Goal: Task Accomplishment & Management: Complete application form

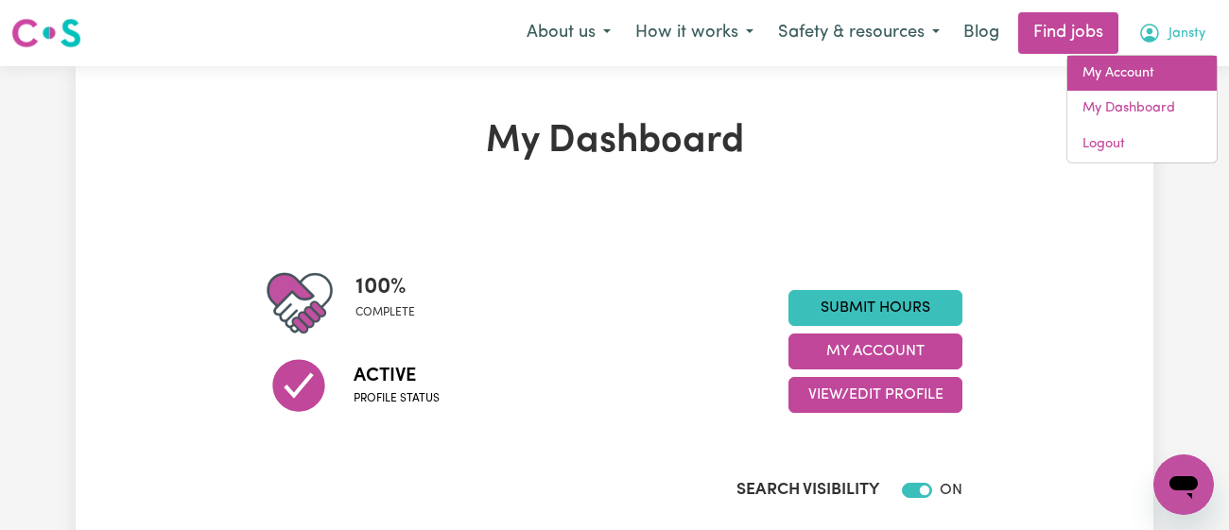
click at [1124, 77] on link "My Account" at bounding box center [1141, 74] width 149 height 36
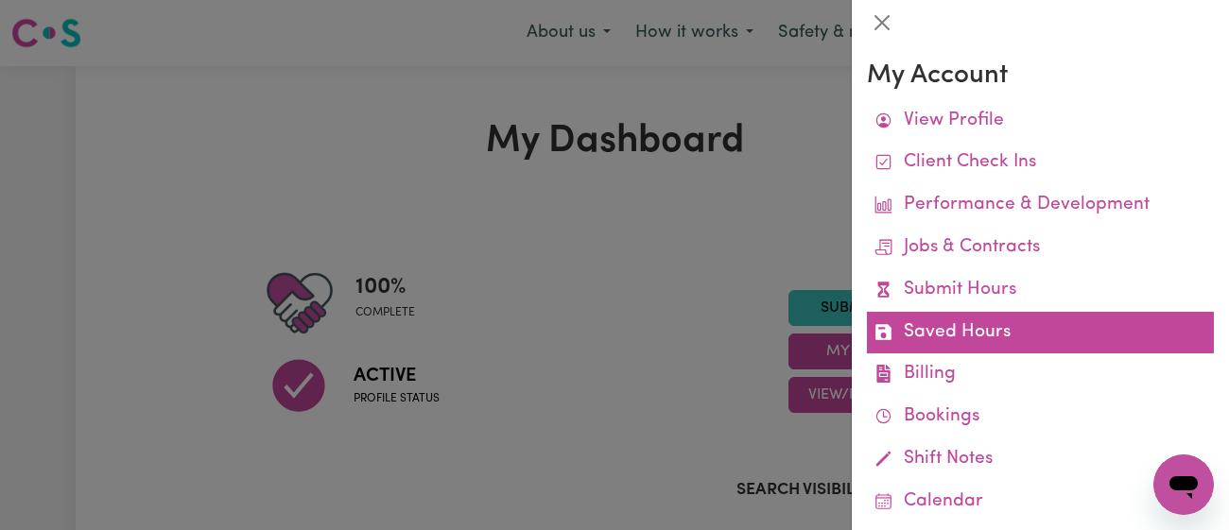
click at [1016, 312] on link "Saved Hours" at bounding box center [1040, 333] width 347 height 43
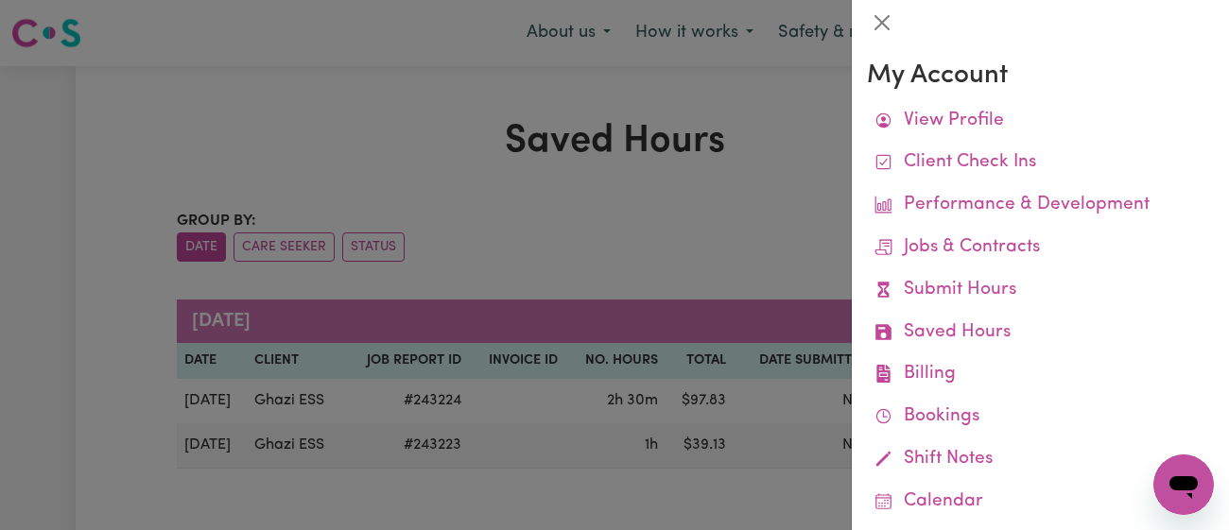
click at [713, 234] on div at bounding box center [614, 265] width 1229 height 530
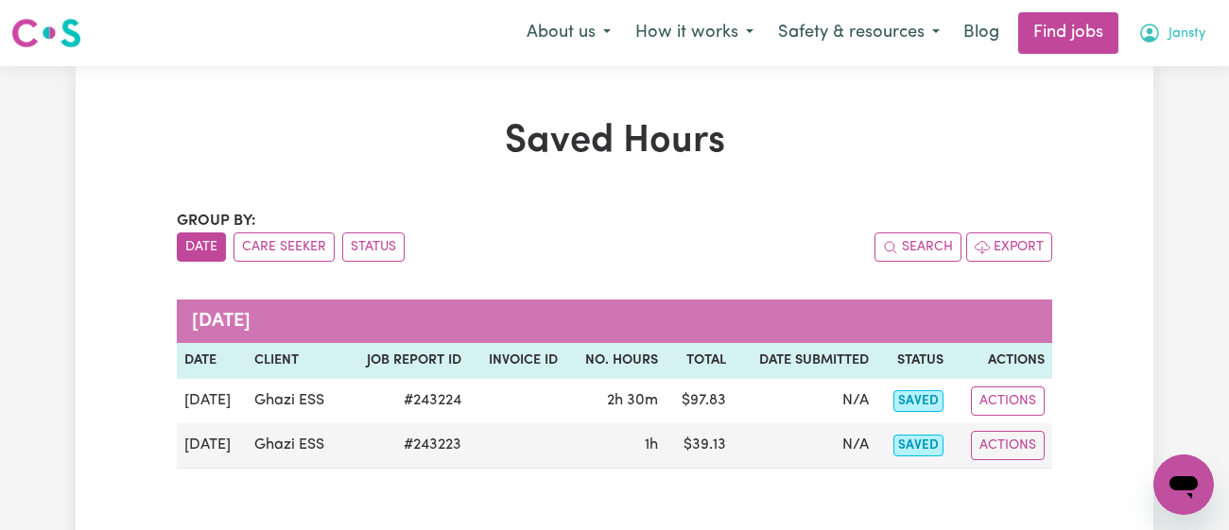
click at [1170, 44] on button "Jansty" at bounding box center [1171, 33] width 92 height 40
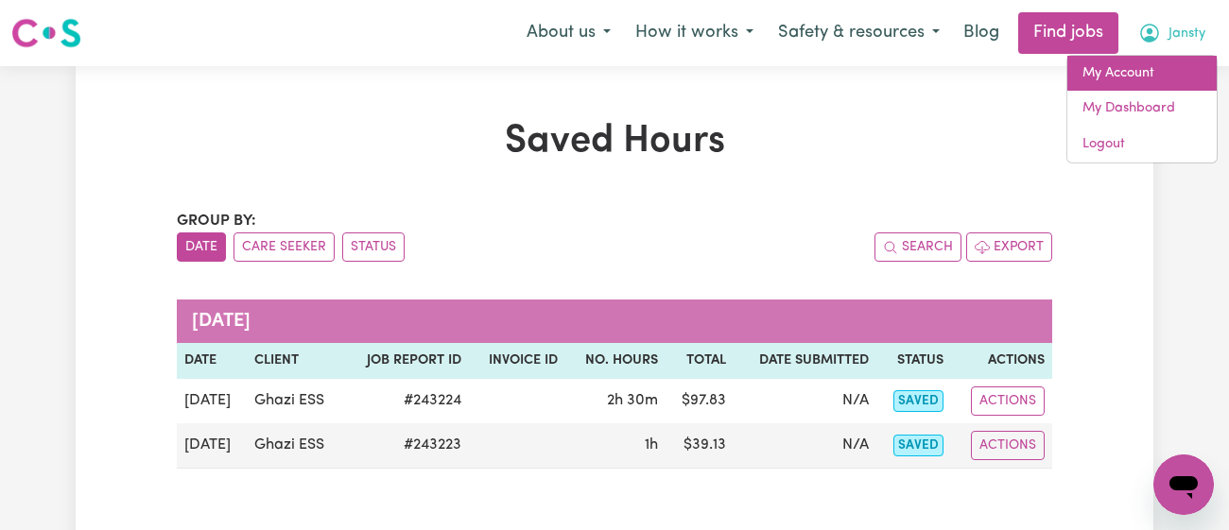
click at [1143, 65] on link "My Account" at bounding box center [1141, 74] width 149 height 36
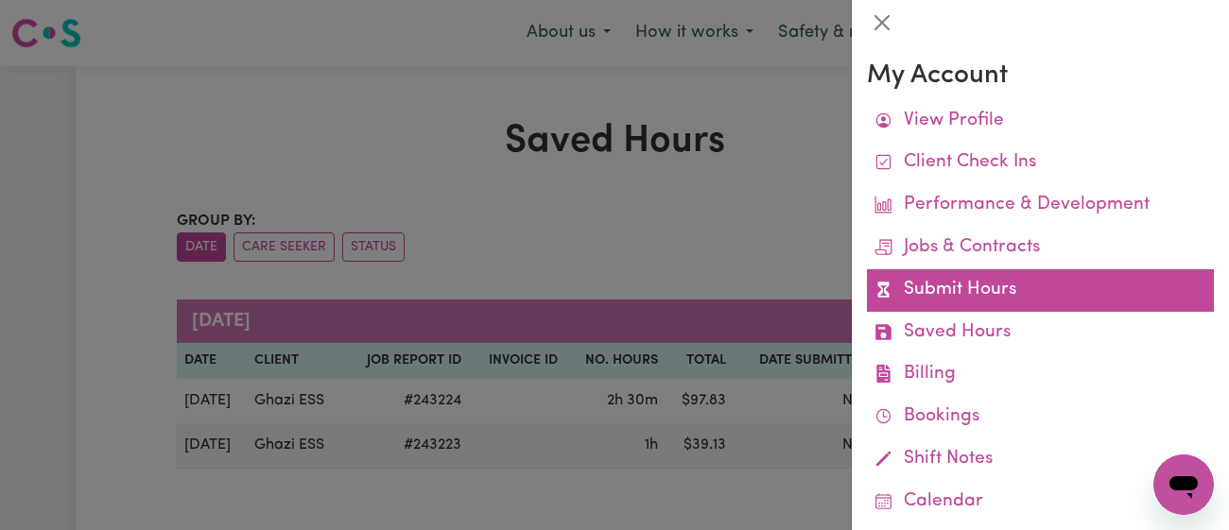
click at [1048, 300] on link "Submit Hours" at bounding box center [1040, 290] width 347 height 43
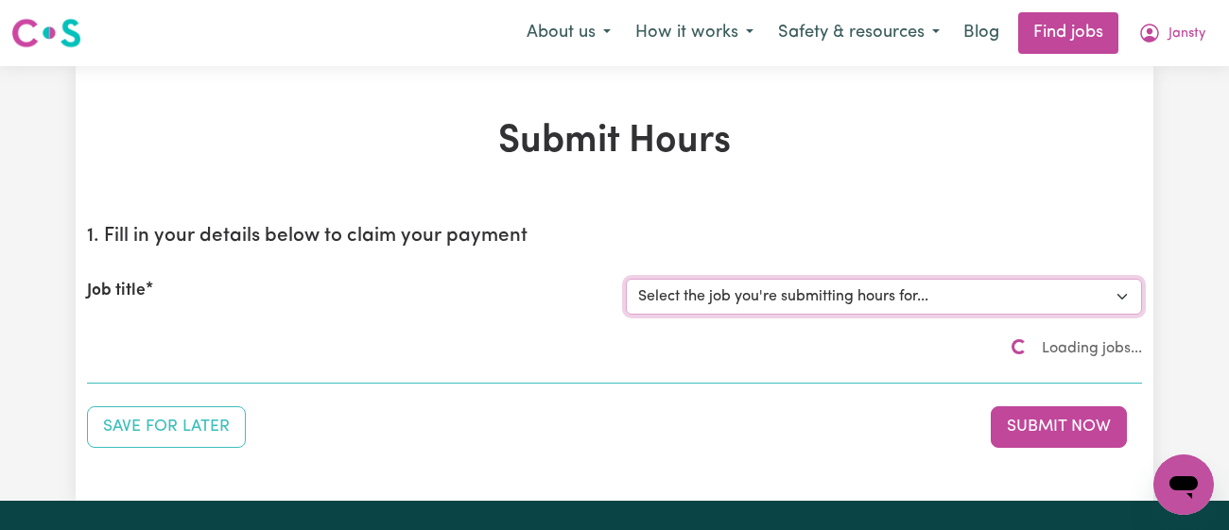
click at [868, 308] on select "Select the job you're submitting hours for..." at bounding box center [884, 297] width 516 height 36
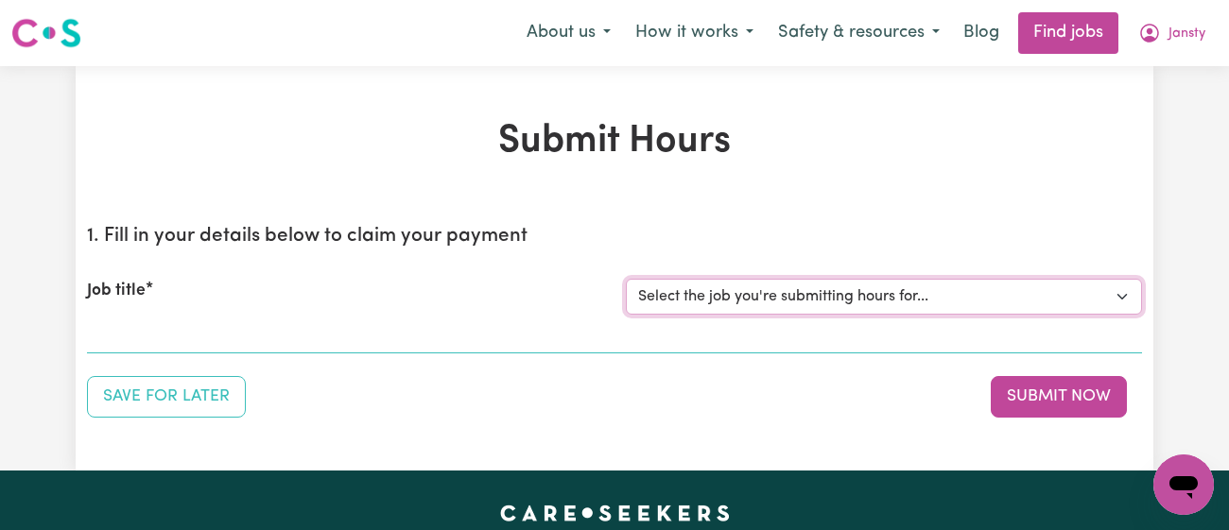
select select "9149"
click at [626, 279] on select "Select the job you're submitting hours for... [[PERSON_NAME]] [DEMOGRAPHIC_DATA…" at bounding box center [884, 297] width 516 height 36
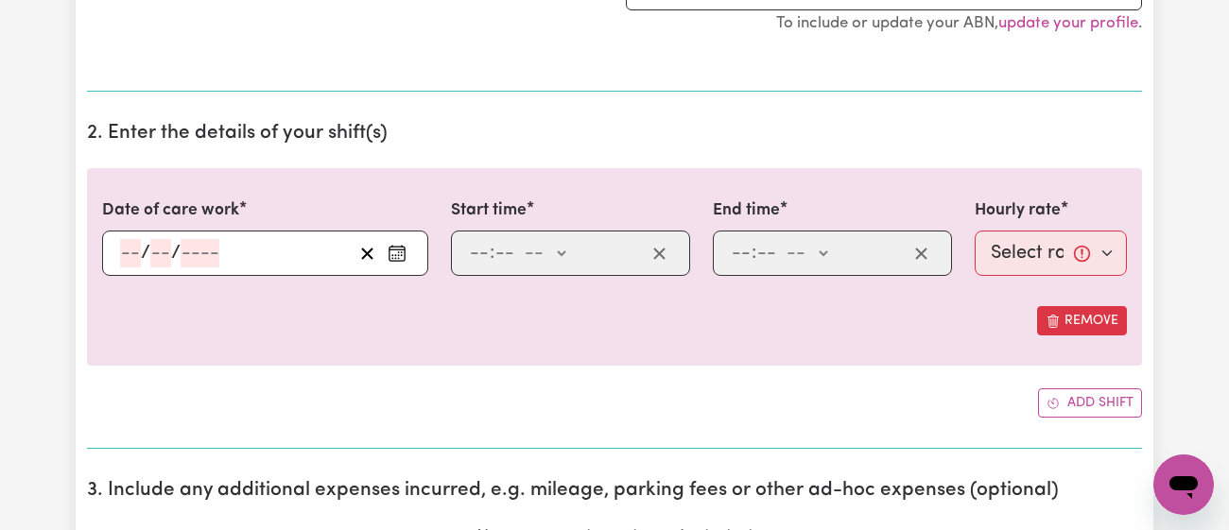
scroll to position [579, 0]
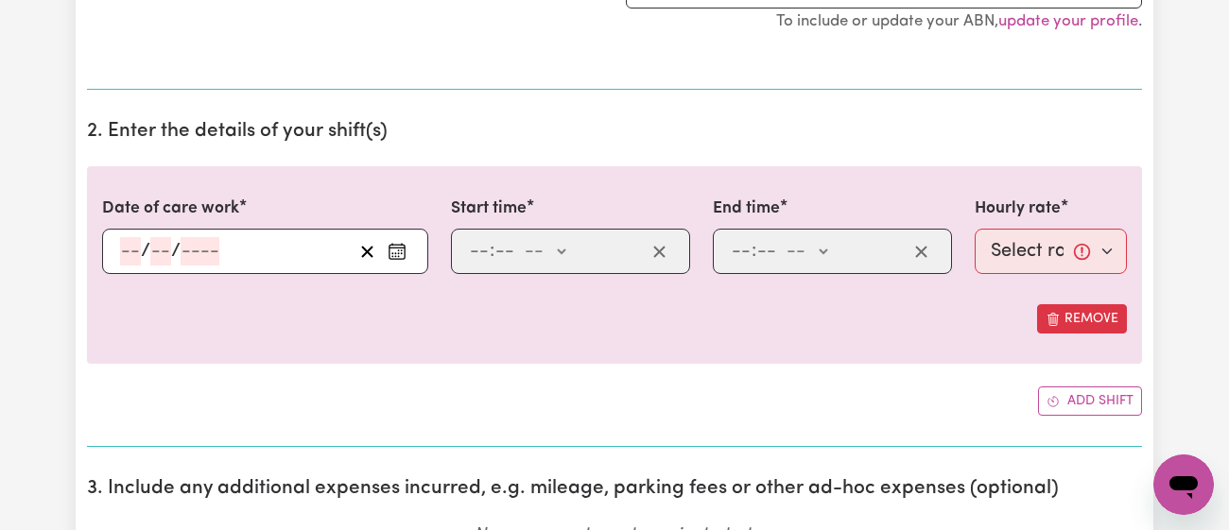
click at [382, 237] on button "Enter the date of care work" at bounding box center [397, 251] width 30 height 28
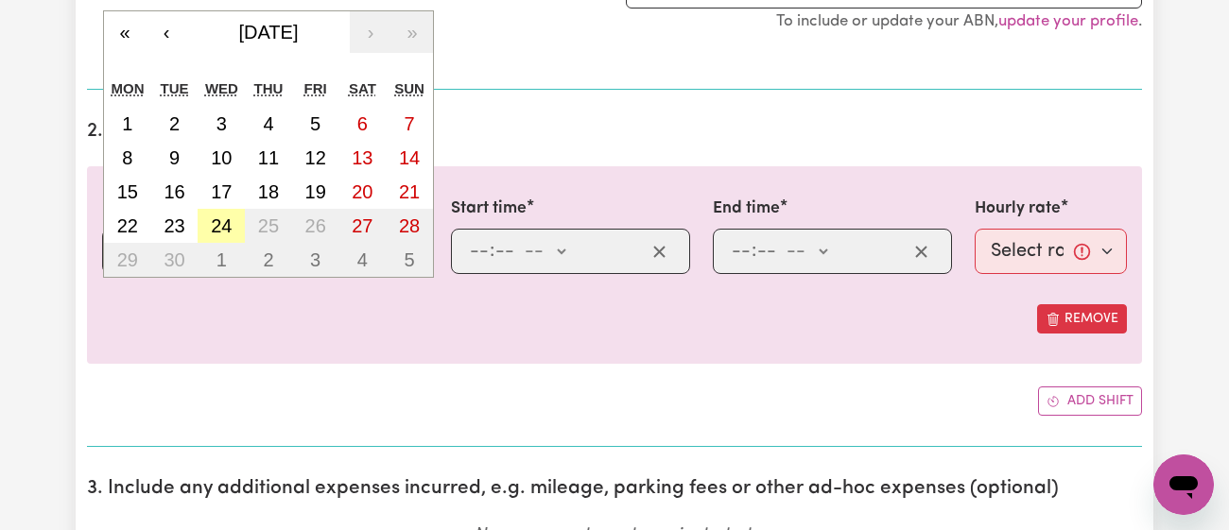
click at [228, 231] on abbr "24" at bounding box center [221, 225] width 21 height 21
type input "[DATE]"
type input "24"
type input "9"
type input "2025"
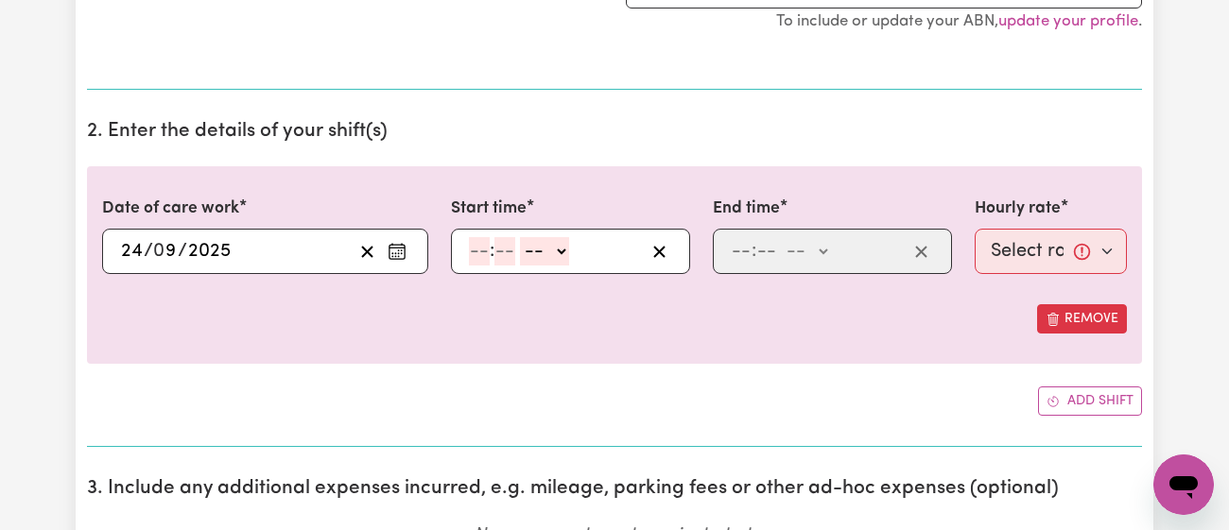
click at [479, 249] on input "number" at bounding box center [479, 251] width 21 height 28
type input "6"
type input "30"
click at [525, 240] on select "-- am pm" at bounding box center [539, 251] width 49 height 28
select select "pm"
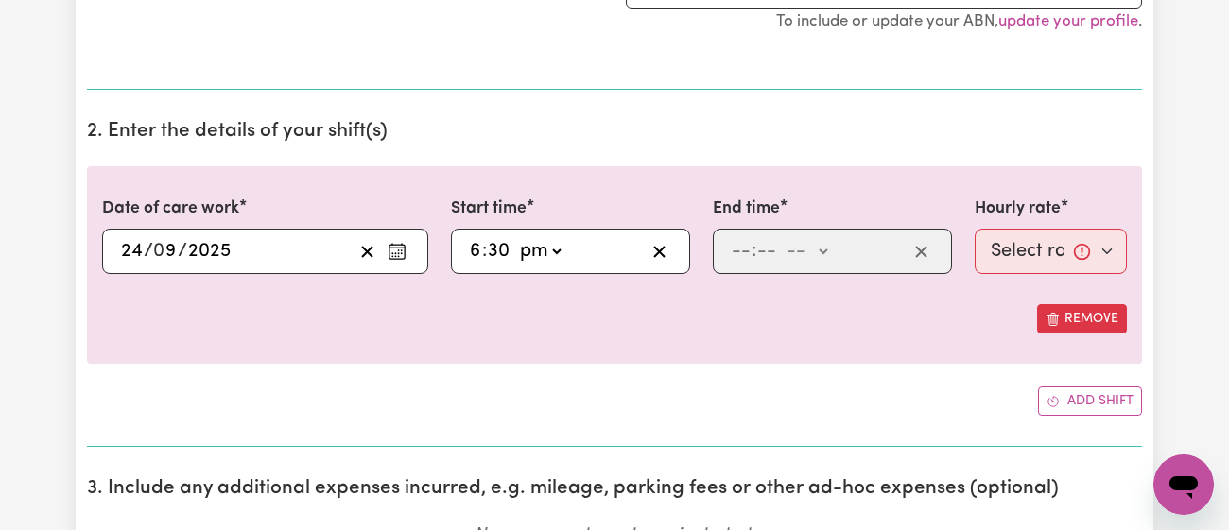
click at [515, 237] on select "-- am pm" at bounding box center [539, 251] width 49 height 28
type input "18:30"
click at [756, 252] on input "number" at bounding box center [766, 251] width 21 height 28
click at [744, 254] on input "number" at bounding box center [740, 251] width 21 height 28
type input "10"
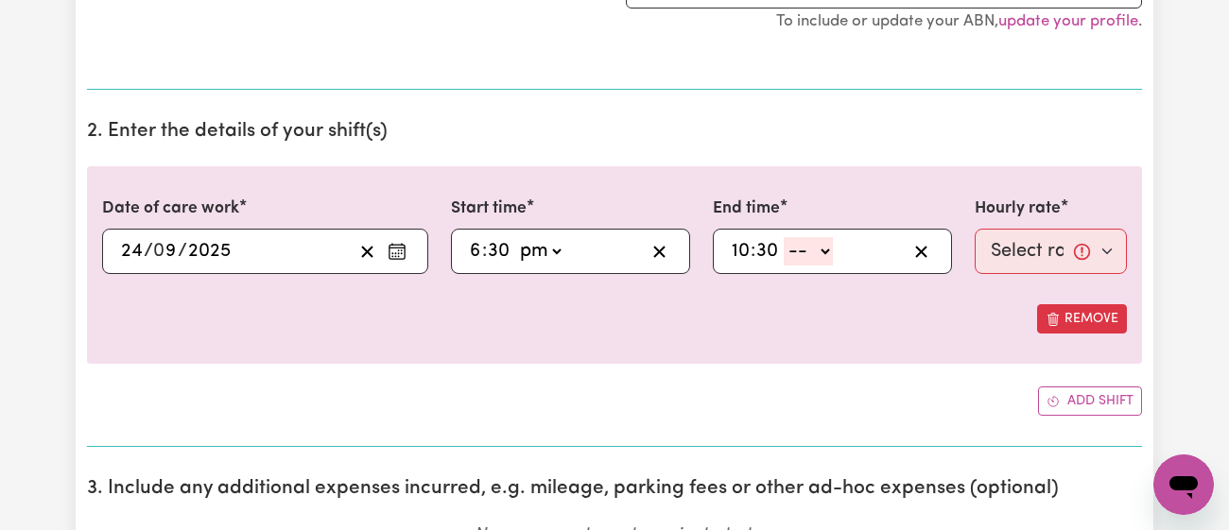
type input "30"
click at [821, 247] on select "-- am pm" at bounding box center [807, 251] width 49 height 28
select select "pm"
click at [783, 237] on select "-- am pm" at bounding box center [807, 251] width 49 height 28
type input "22:30"
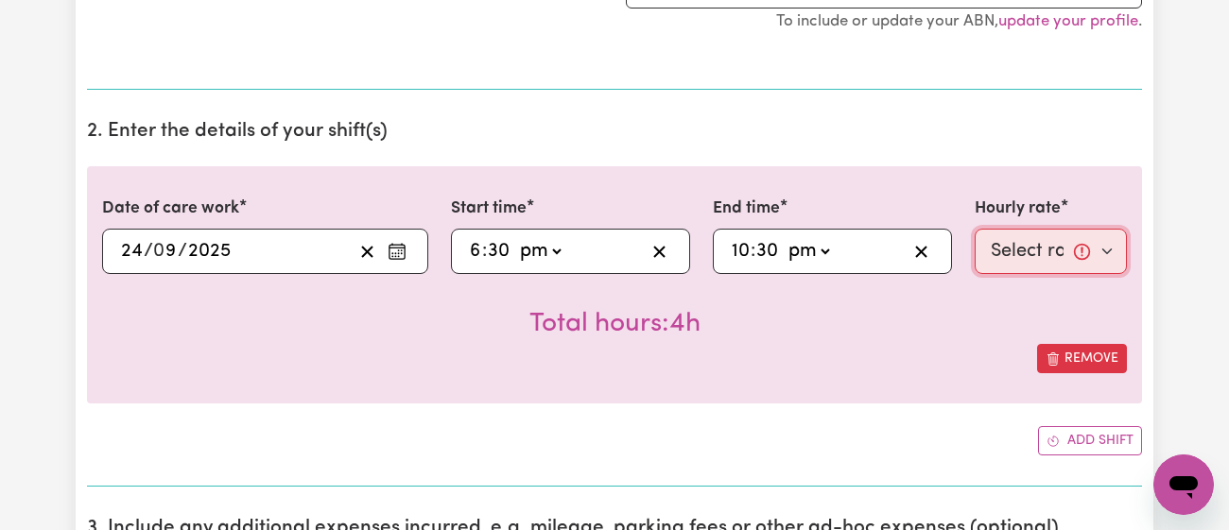
click at [991, 256] on select "Select rate... $52.65 (Weekday) $63.18 ([DATE]) $70.95 ([DATE]) $78.32 (Public …" at bounding box center [1050, 251] width 152 height 45
select select "52.65-Weekday"
click at [974, 229] on select "Select rate... $52.65 (Weekday) $63.18 ([DATE]) $70.95 ([DATE]) $78.32 (Public …" at bounding box center [1050, 251] width 152 height 45
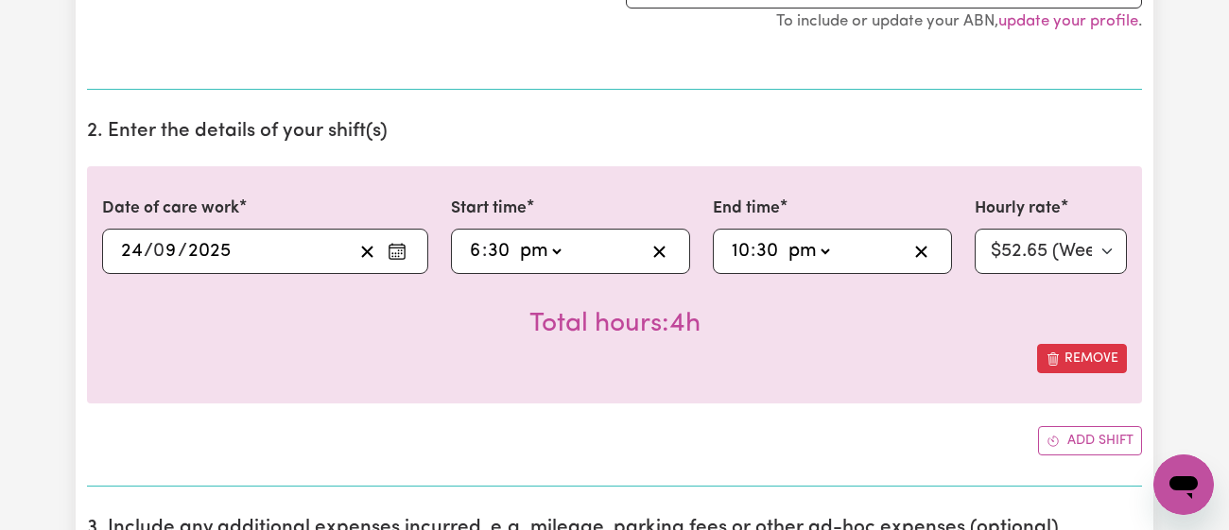
click at [949, 337] on div "Total hours: 4h" at bounding box center [614, 309] width 1024 height 70
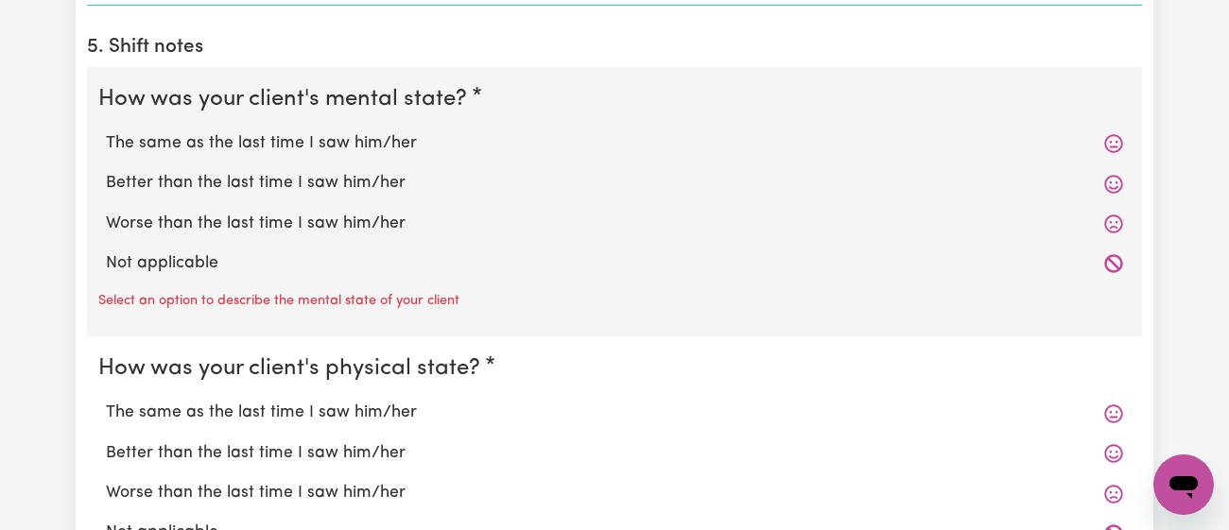
scroll to position [1513, 0]
click at [313, 141] on label "The same as the last time I saw him/her" at bounding box center [614, 142] width 1017 height 25
click at [106, 130] on input "The same as the last time I saw him/her" at bounding box center [105, 129] width 1 height 1
radio input "true"
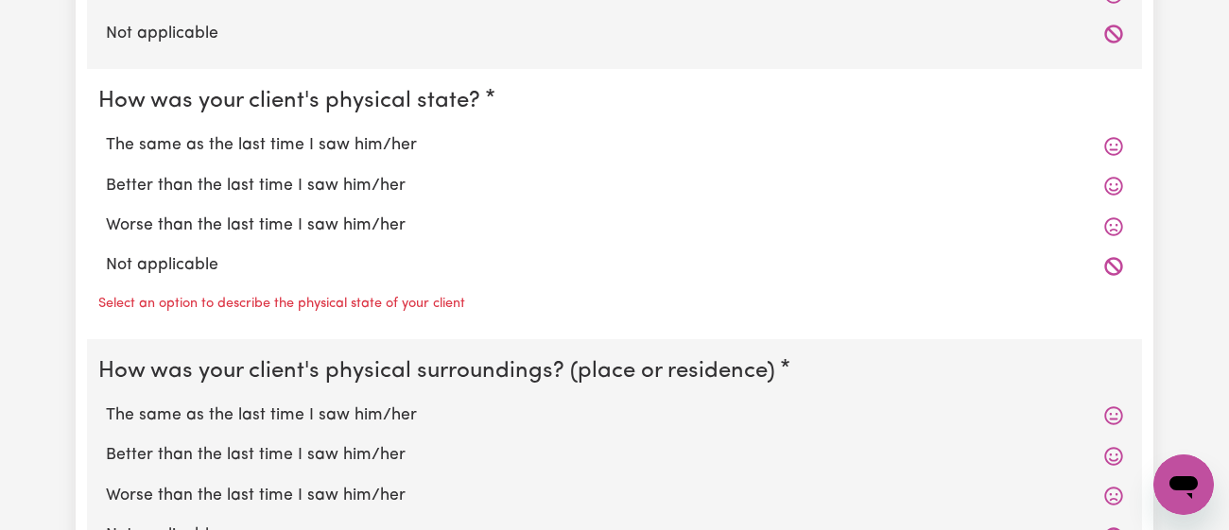
scroll to position [1741, 0]
click at [312, 140] on label "The same as the last time I saw him/her" at bounding box center [614, 146] width 1017 height 25
click at [106, 134] on input "The same as the last time I saw him/her" at bounding box center [105, 133] width 1 height 1
radio input "true"
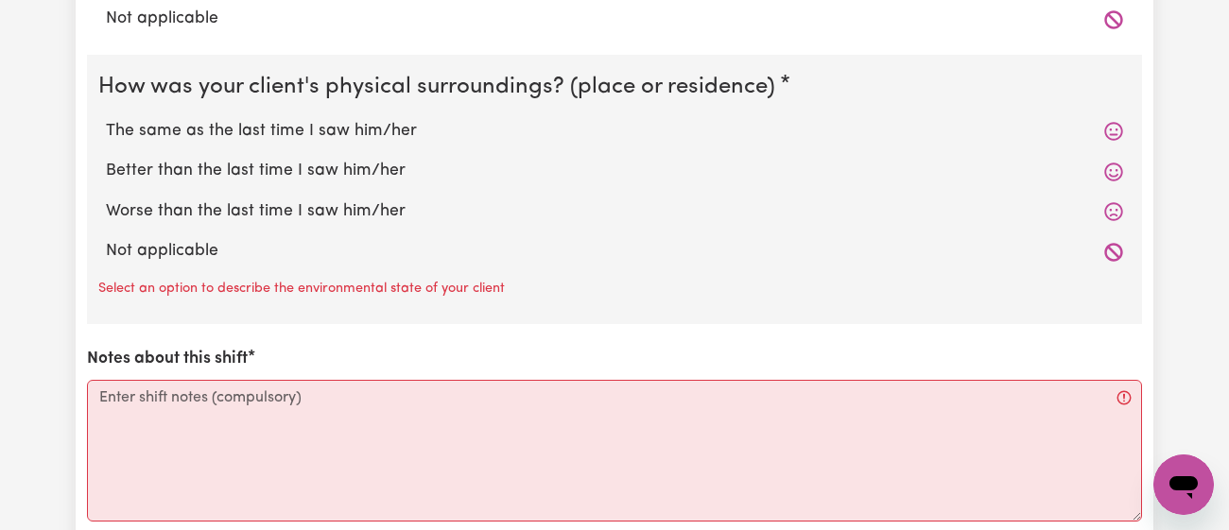
scroll to position [1986, 0]
click at [264, 258] on label "Not applicable" at bounding box center [614, 253] width 1017 height 25
click at [106, 241] on input "Not applicable" at bounding box center [105, 240] width 1 height 1
radio input "true"
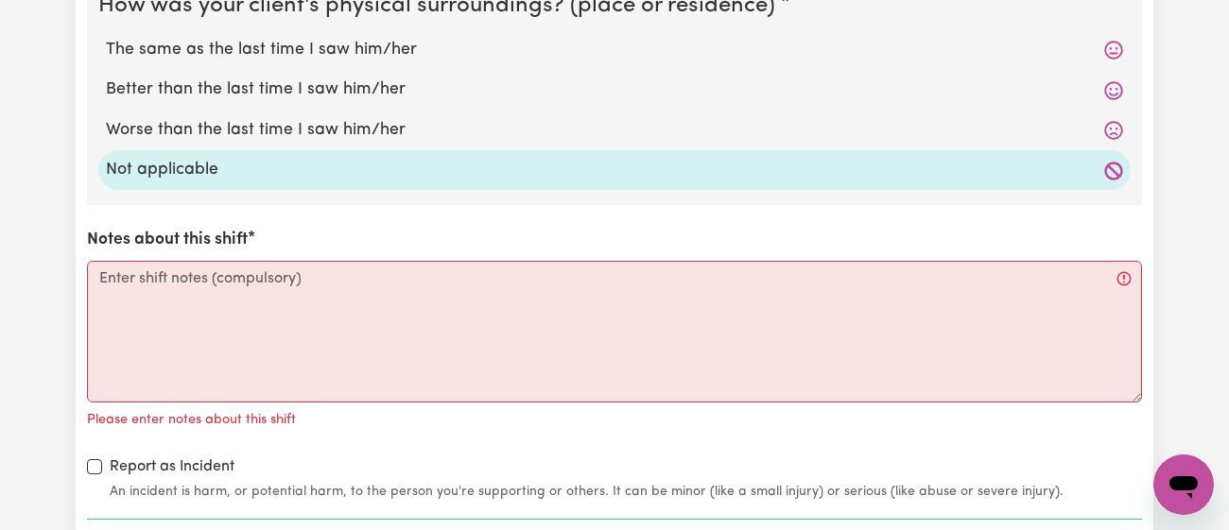
scroll to position [2071, 0]
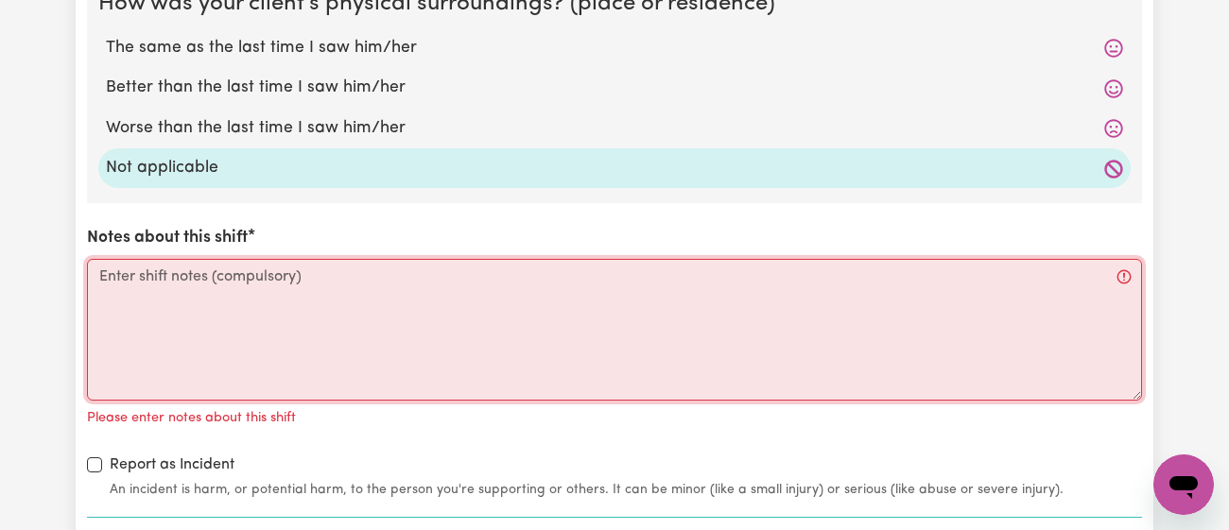
click at [266, 271] on textarea "Notes about this shift" at bounding box center [614, 330] width 1055 height 142
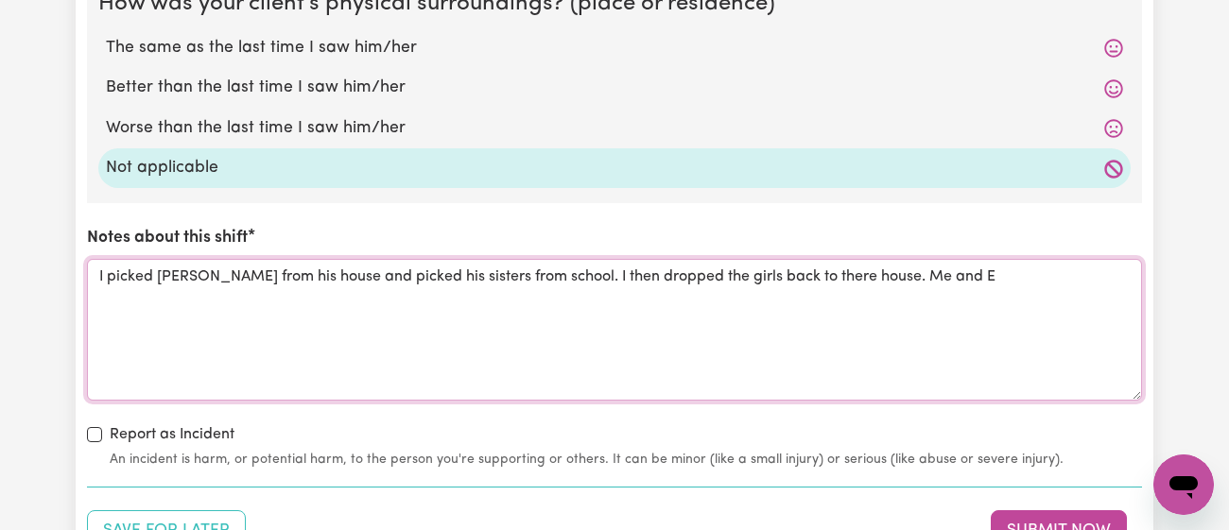
click at [765, 274] on textarea "I picked [PERSON_NAME] from his house and picked his sisters from school. I the…" at bounding box center [614, 330] width 1055 height 142
click at [966, 284] on textarea "I picked [PERSON_NAME] from his house and picked his sisters from school. I the…" at bounding box center [614, 330] width 1055 height 142
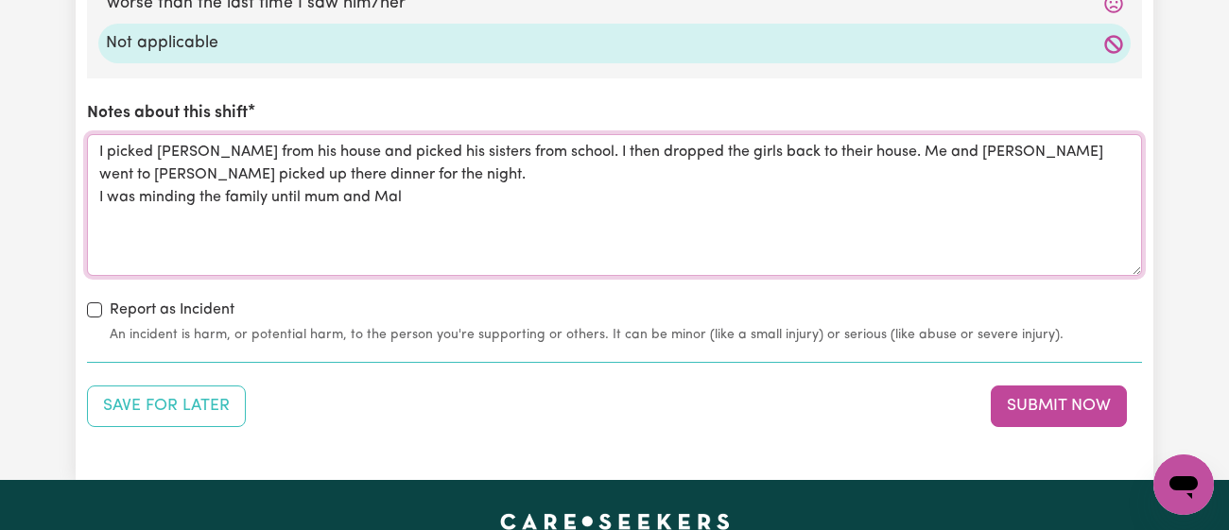
scroll to position [2195, 0]
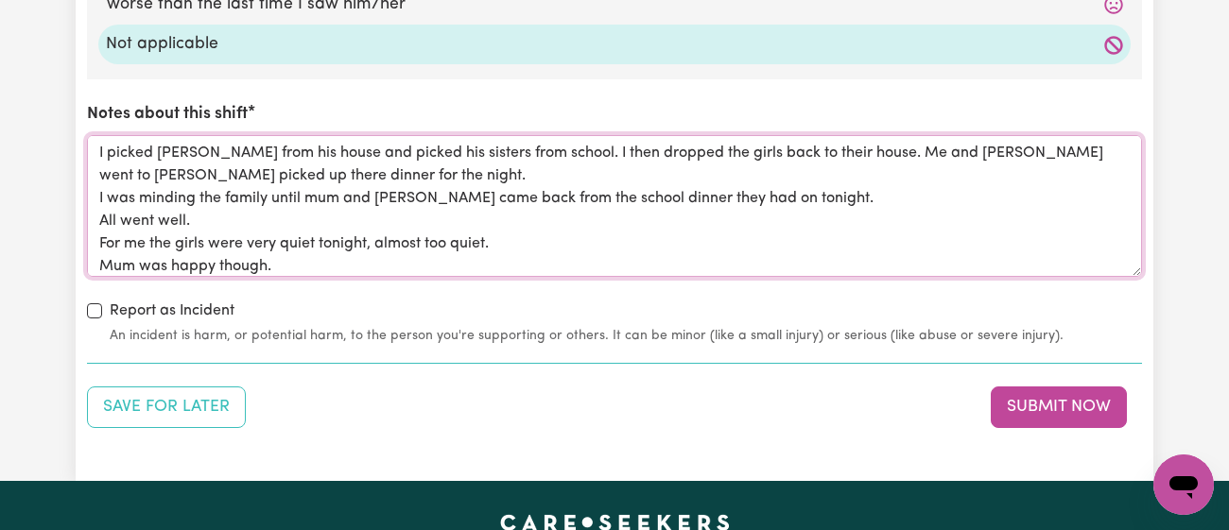
type textarea "I picked [PERSON_NAME] from his house and picked his sisters from school. I the…"
click at [245, 387] on div "Save for Later Submit Now" at bounding box center [614, 408] width 1055 height 42
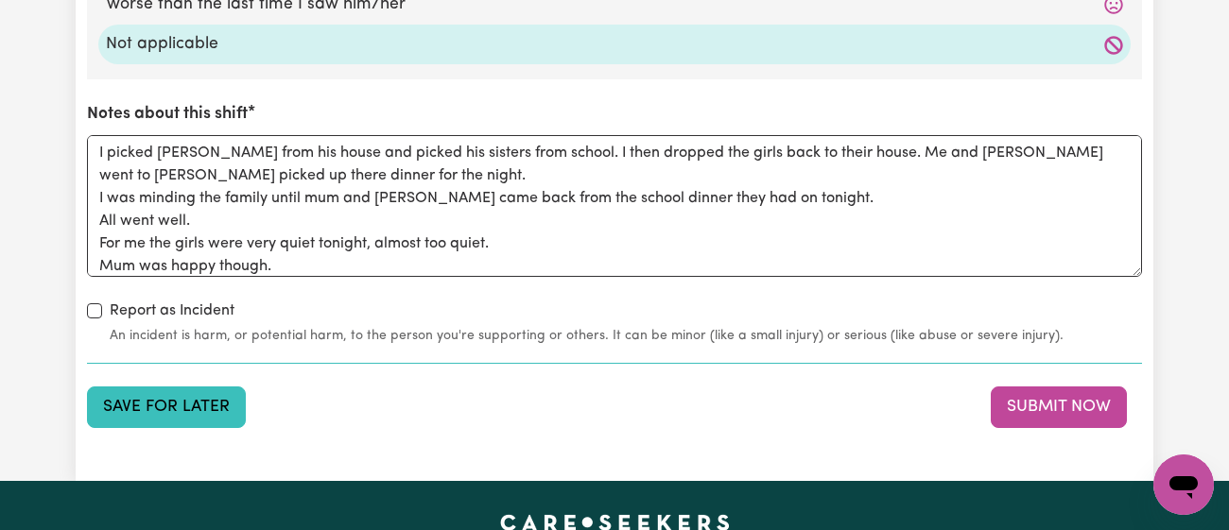
click at [185, 414] on button "Save for Later" at bounding box center [166, 408] width 159 height 42
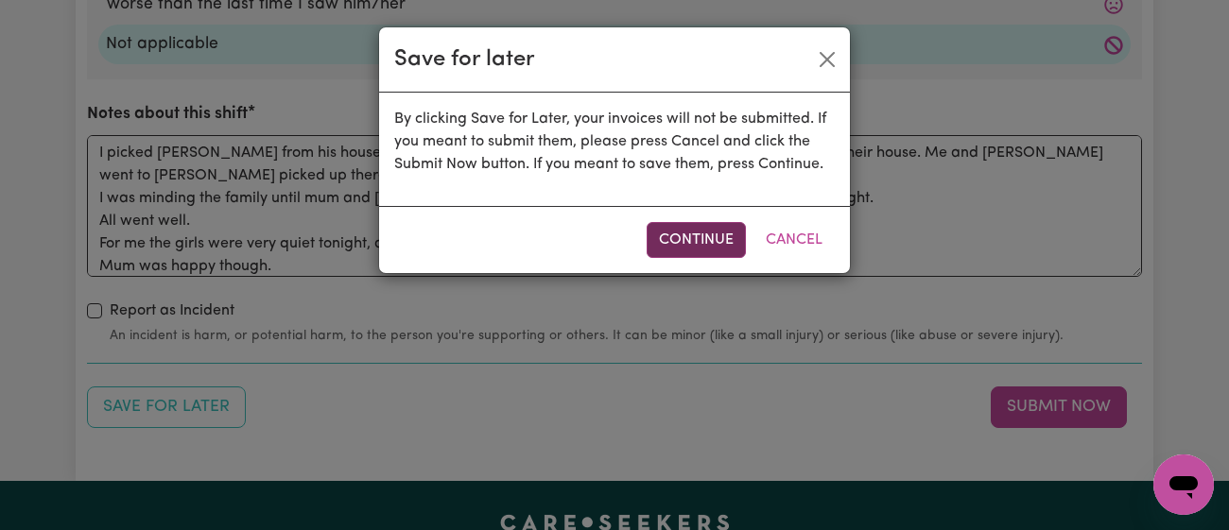
click at [681, 232] on button "Continue" at bounding box center [695, 240] width 99 height 36
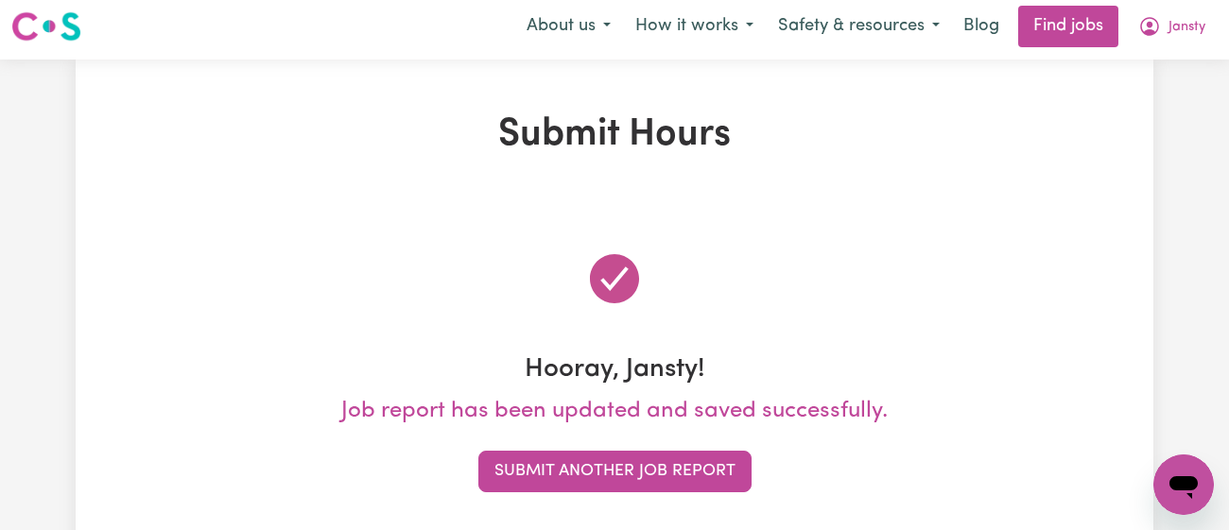
scroll to position [0, 0]
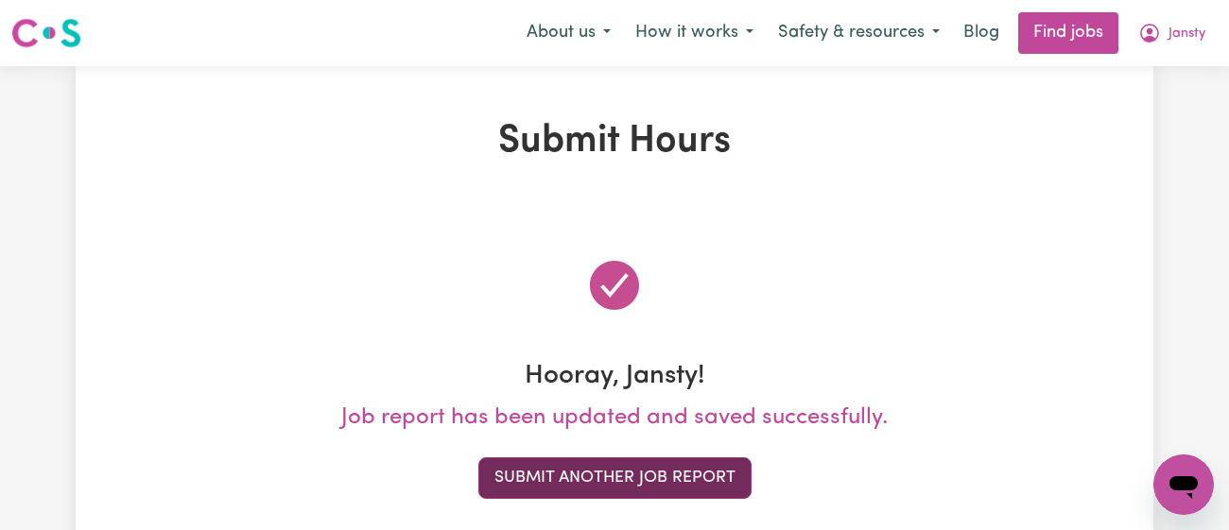
click at [573, 482] on button "Submit Another Job Report" at bounding box center [614, 478] width 273 height 42
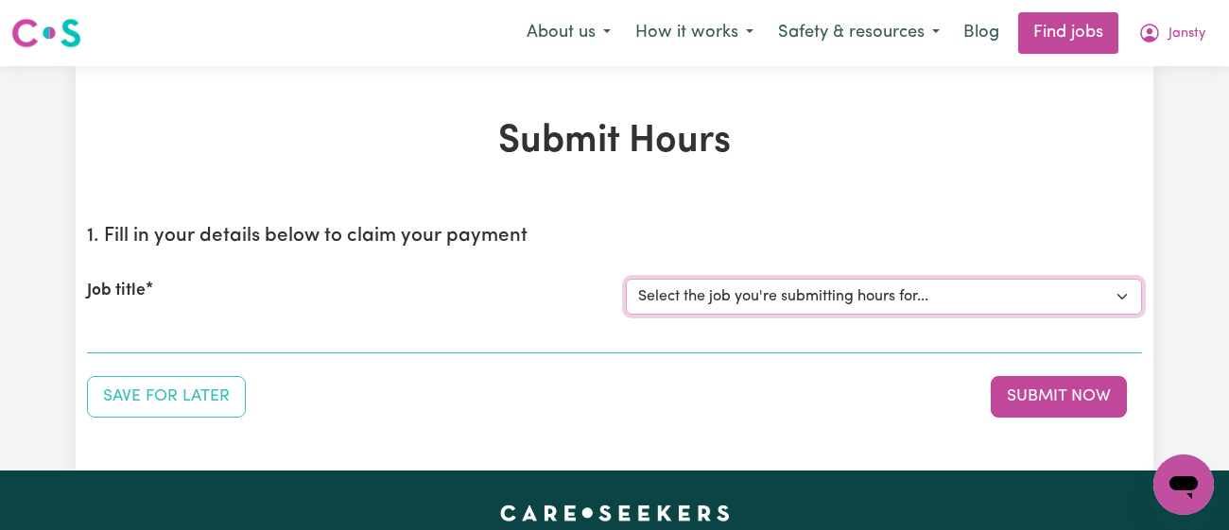
click at [715, 292] on select "Select the job you're submitting hours for... [[PERSON_NAME]] [DEMOGRAPHIC_DATA…" at bounding box center [884, 297] width 516 height 36
select select "11718"
click at [626, 279] on select "Select the job you're submitting hours for... [[PERSON_NAME]] [DEMOGRAPHIC_DATA…" at bounding box center [884, 297] width 516 height 36
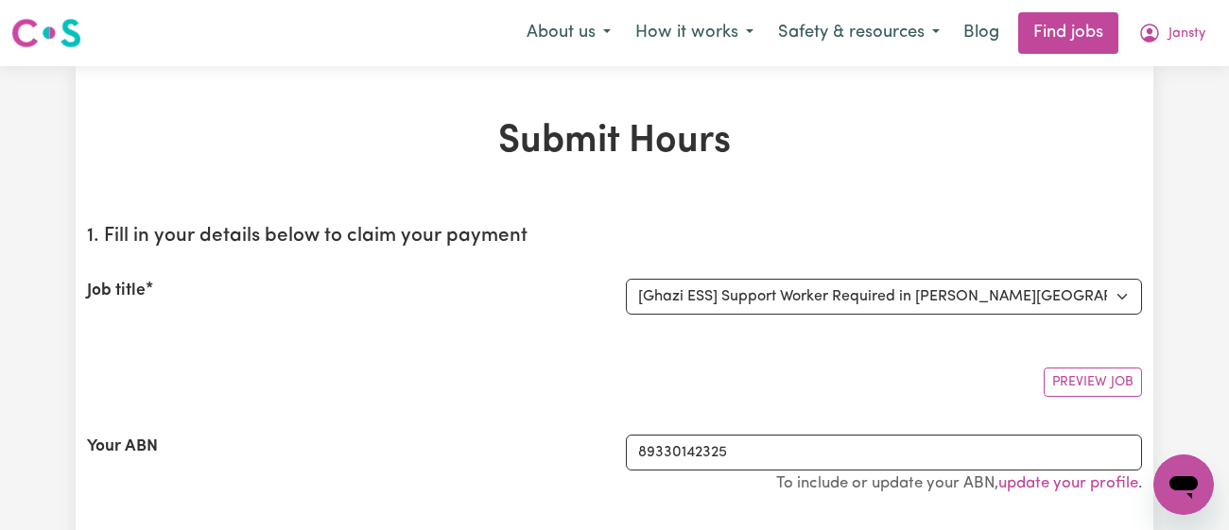
click at [515, 337] on section "1. Fill in your details below to claim your payment Job title Select the job yo…" at bounding box center [614, 381] width 1055 height 342
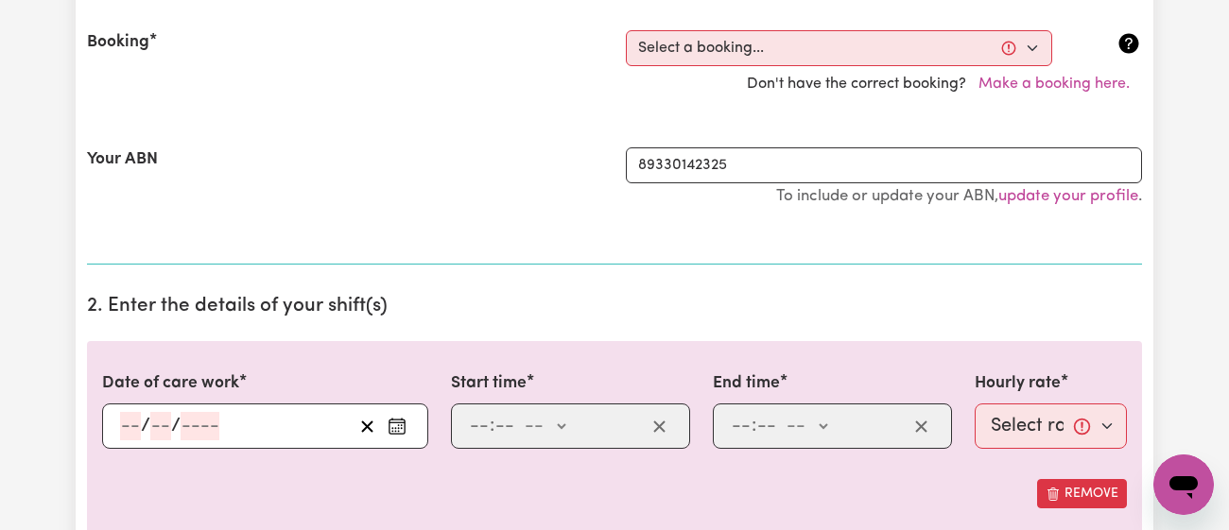
scroll to position [408, 0]
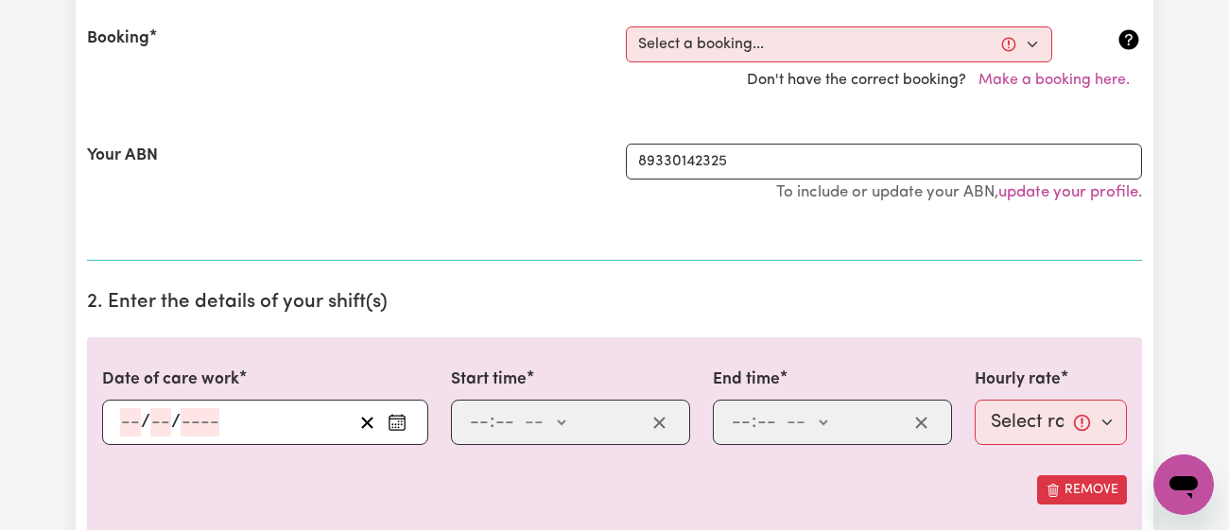
click at [387, 421] on icon "Enter the date of care work" at bounding box center [396, 422] width 19 height 19
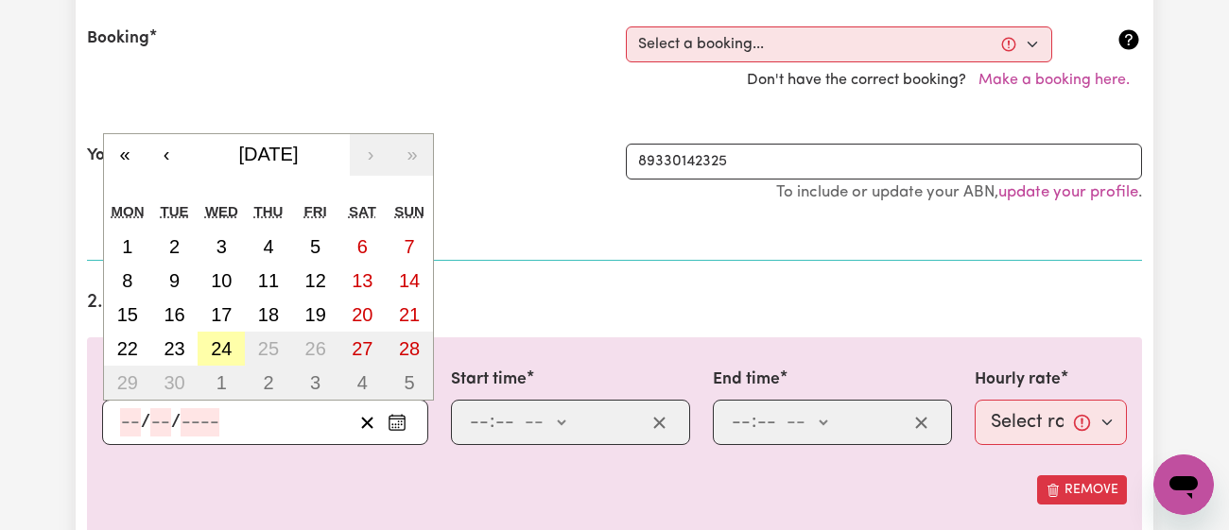
click at [219, 342] on abbr "24" at bounding box center [221, 348] width 21 height 21
type input "[DATE]"
type input "24"
type input "9"
type input "2025"
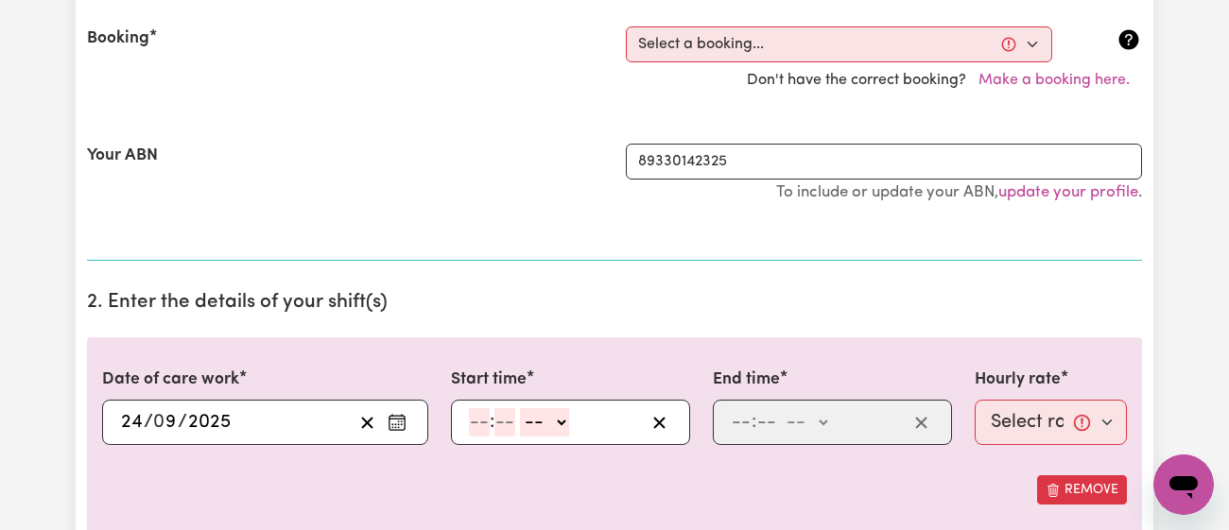
click at [474, 421] on input "number" at bounding box center [479, 422] width 21 height 28
type input "11"
type input "00"
click at [530, 421] on select "-- am pm" at bounding box center [543, 422] width 49 height 28
select select "am"
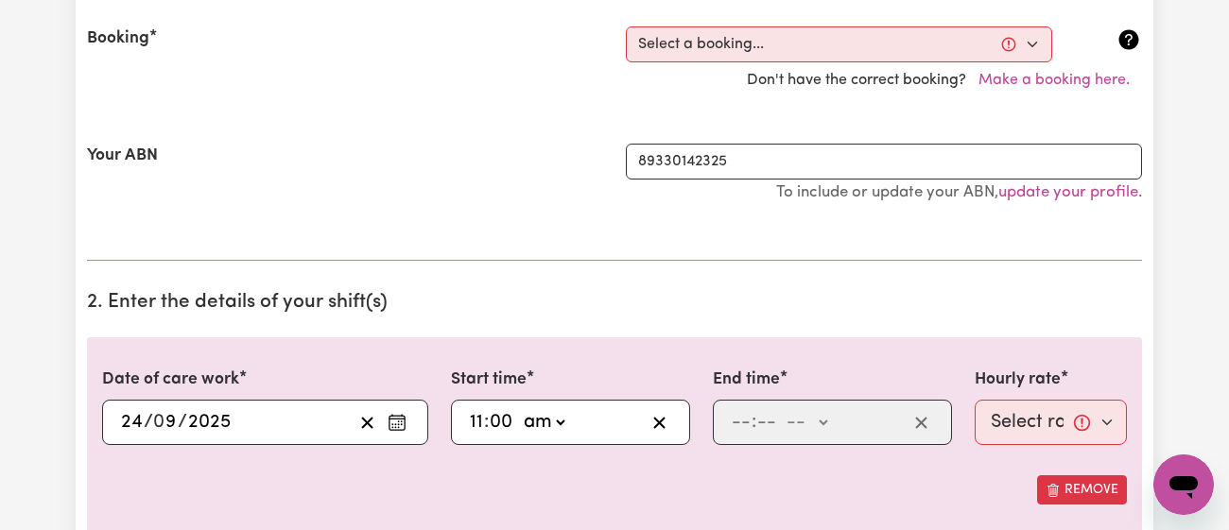
click at [519, 408] on select "-- am pm" at bounding box center [543, 422] width 49 height 28
type input "11:00"
type input "0"
click at [743, 421] on input "number" at bounding box center [740, 422] width 21 height 28
type input "12"
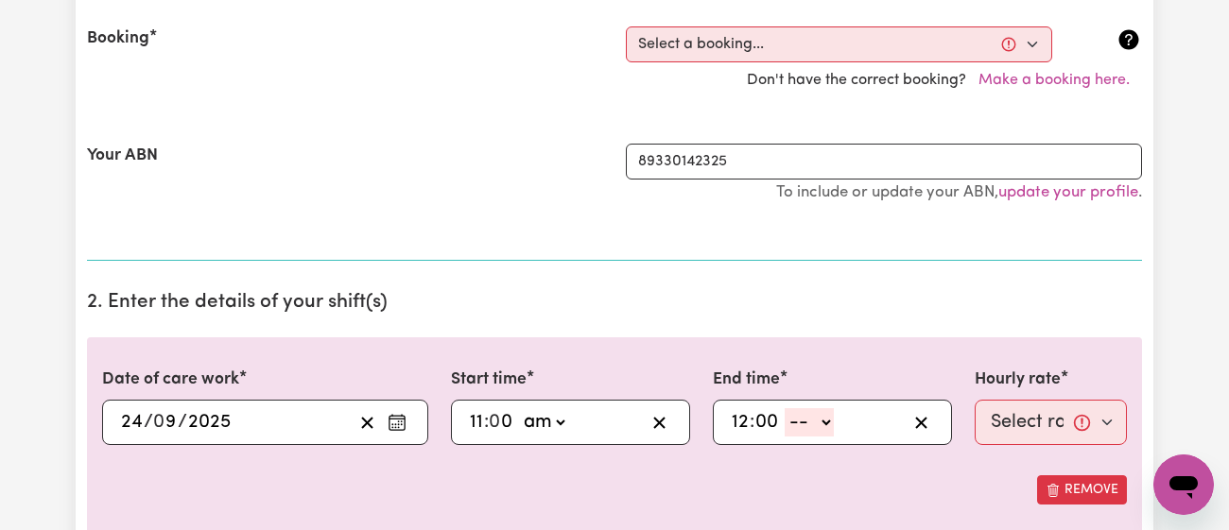
type input "00"
click at [799, 425] on select "-- am pm" at bounding box center [808, 422] width 49 height 28
select select "pm"
click at [784, 408] on select "-- am pm" at bounding box center [808, 422] width 49 height 28
type input "12:00"
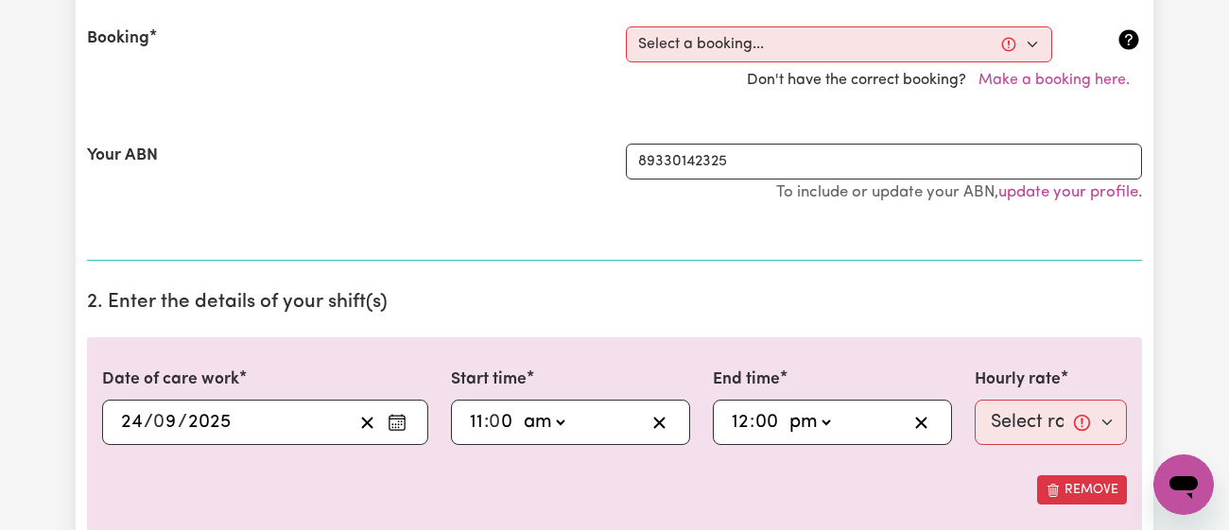
type input "0"
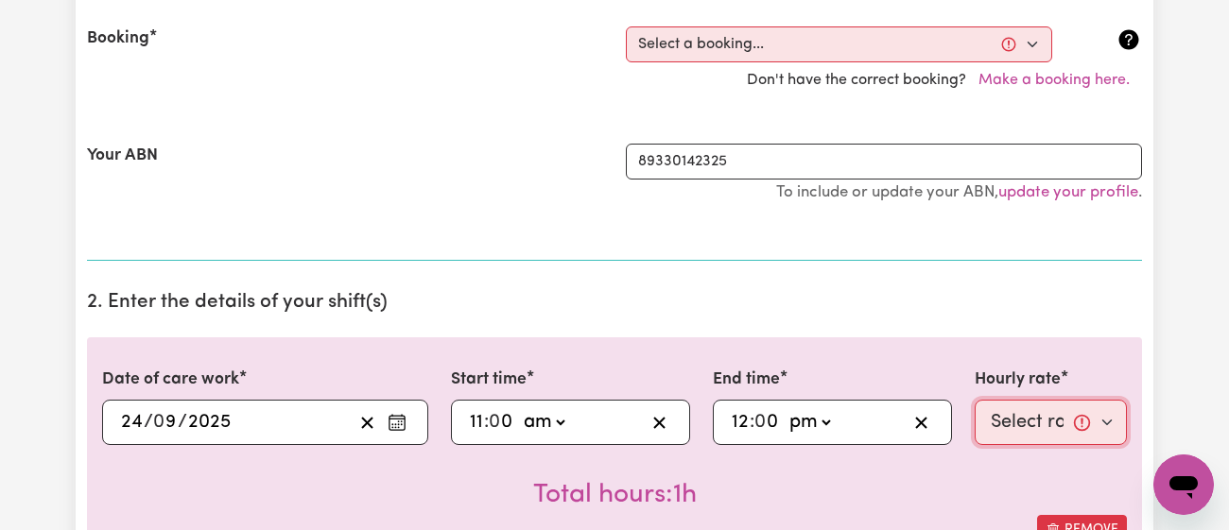
click at [1003, 423] on select "Select rate... $43.00 (Weekday) $72.00 (Public Holiday)" at bounding box center [1050, 422] width 152 height 45
select select "43-Weekday"
click at [974, 400] on select "Select rate... $43.00 (Weekday) $72.00 (Public Holiday)" at bounding box center [1050, 422] width 152 height 45
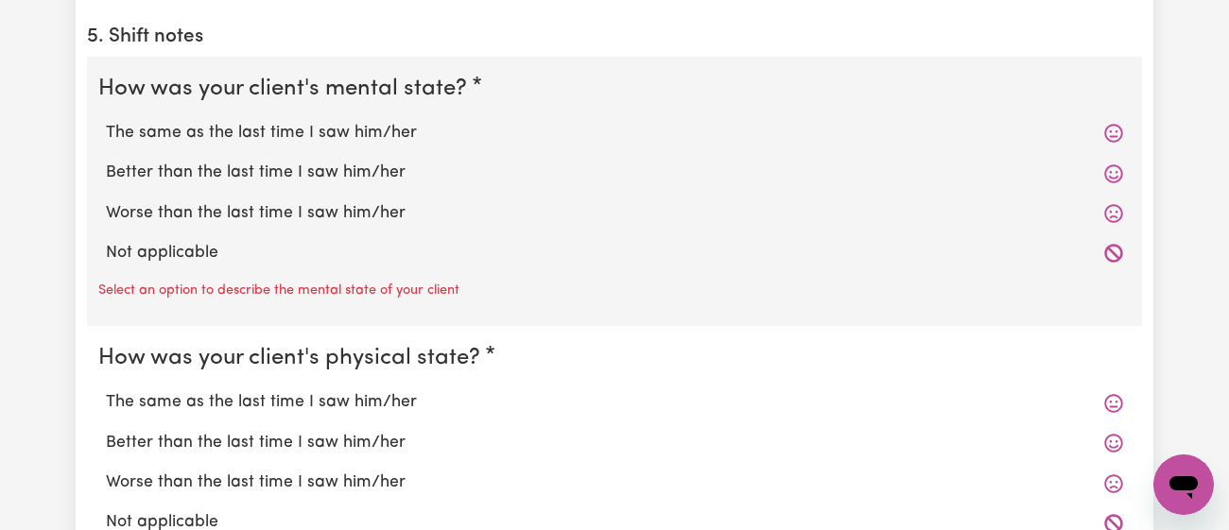
scroll to position [1525, 0]
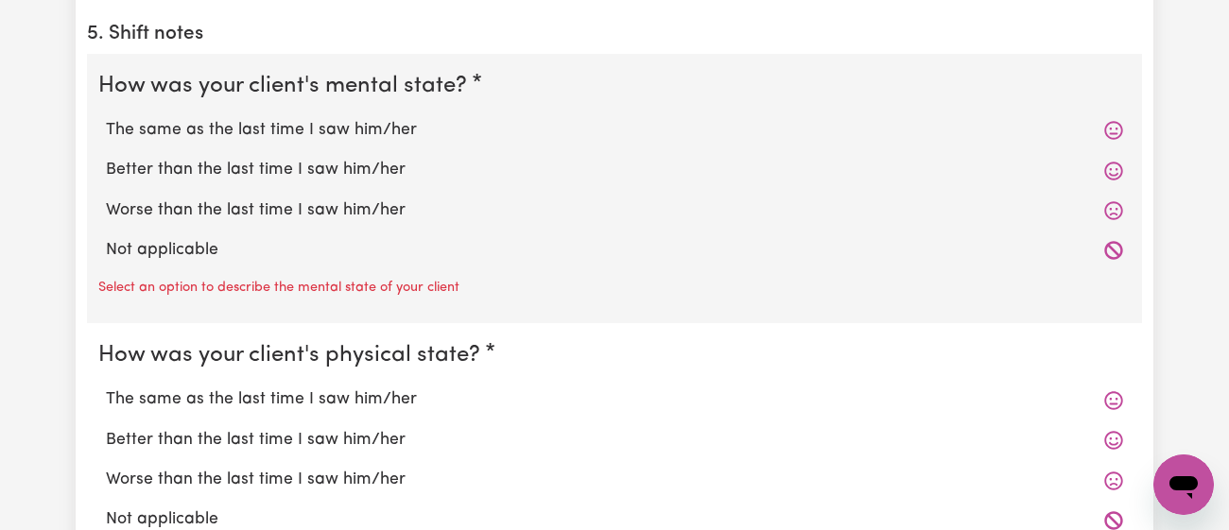
click at [324, 166] on label "Better than the last time I saw him/her" at bounding box center [614, 170] width 1017 height 25
click at [106, 158] on input "Better than the last time I saw him/her" at bounding box center [105, 157] width 1 height 1
radio input "true"
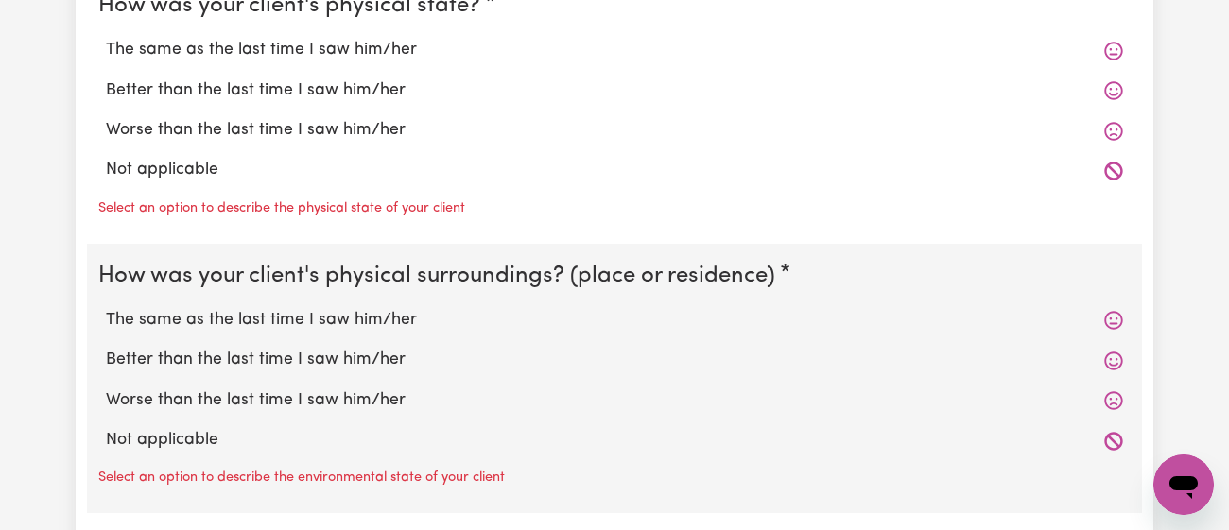
scroll to position [1836, 0]
click at [334, 95] on label "Better than the last time I saw him/her" at bounding box center [614, 91] width 1017 height 25
click at [106, 79] on input "Better than the last time I saw him/her" at bounding box center [105, 78] width 1 height 1
radio input "true"
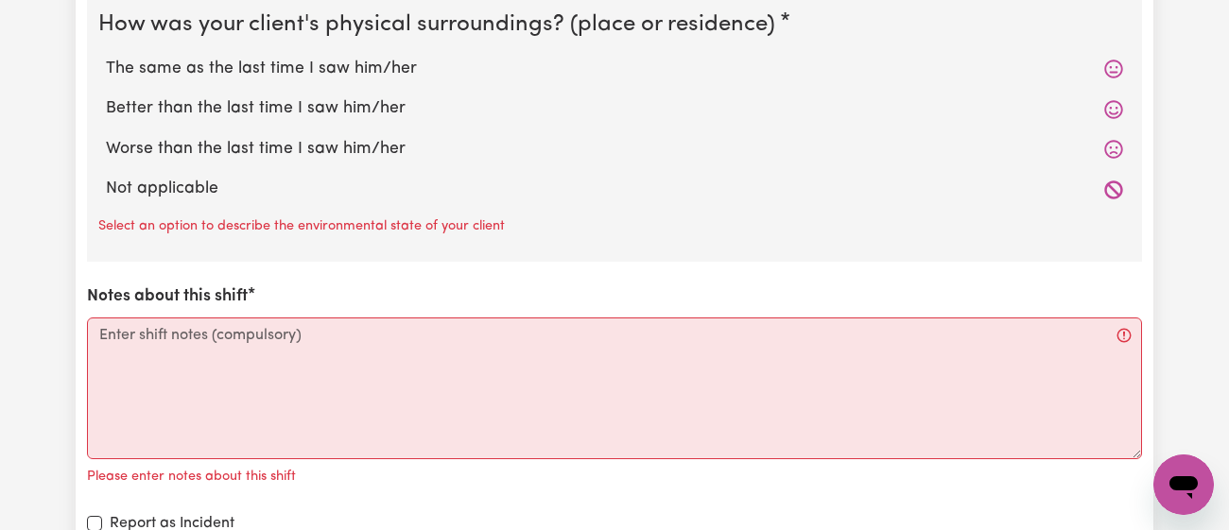
click at [330, 102] on label "Better than the last time I saw him/her" at bounding box center [614, 108] width 1017 height 25
click at [106, 96] on input "Better than the last time I saw him/her" at bounding box center [105, 95] width 1 height 1
radio input "true"
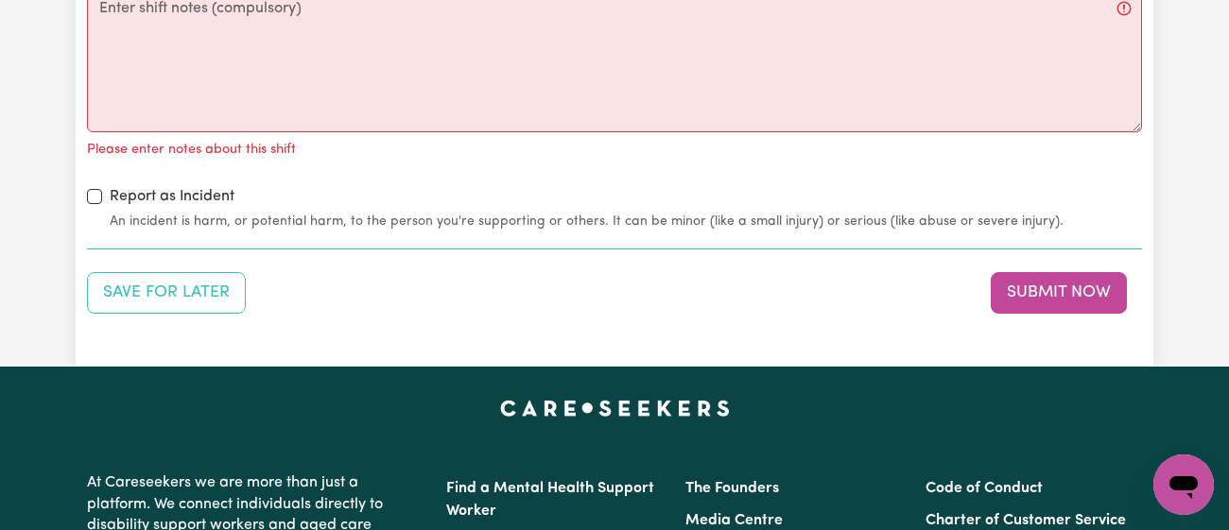
scroll to position [2208, 0]
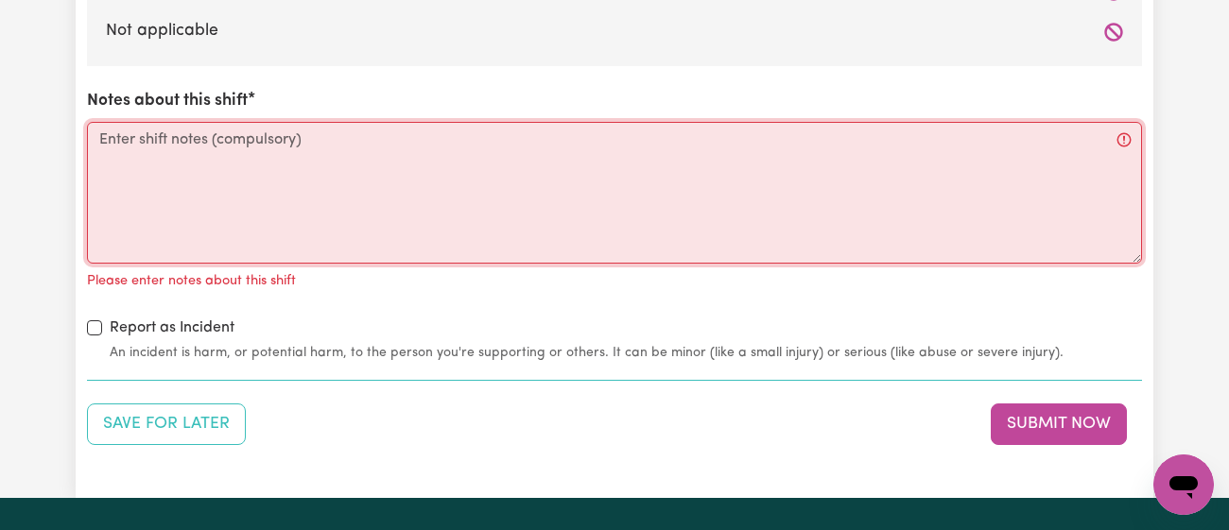
click at [317, 156] on textarea "Notes about this shift" at bounding box center [614, 193] width 1055 height 142
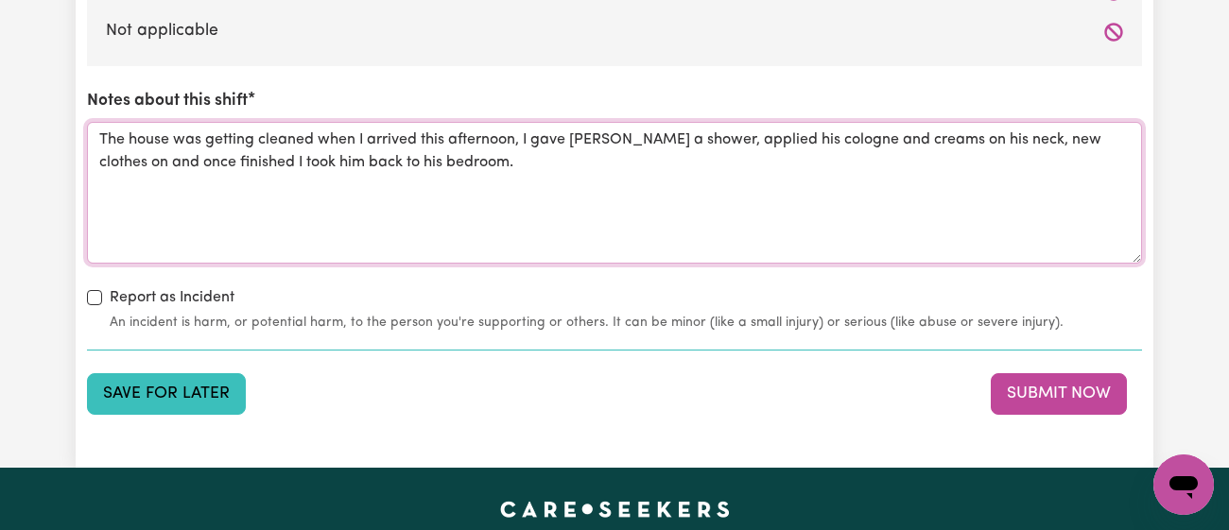
type textarea "The house was getting cleaned when I arrived this afternoon, I gave [PERSON_NAM…"
click at [146, 373] on button "Save for Later" at bounding box center [166, 394] width 159 height 42
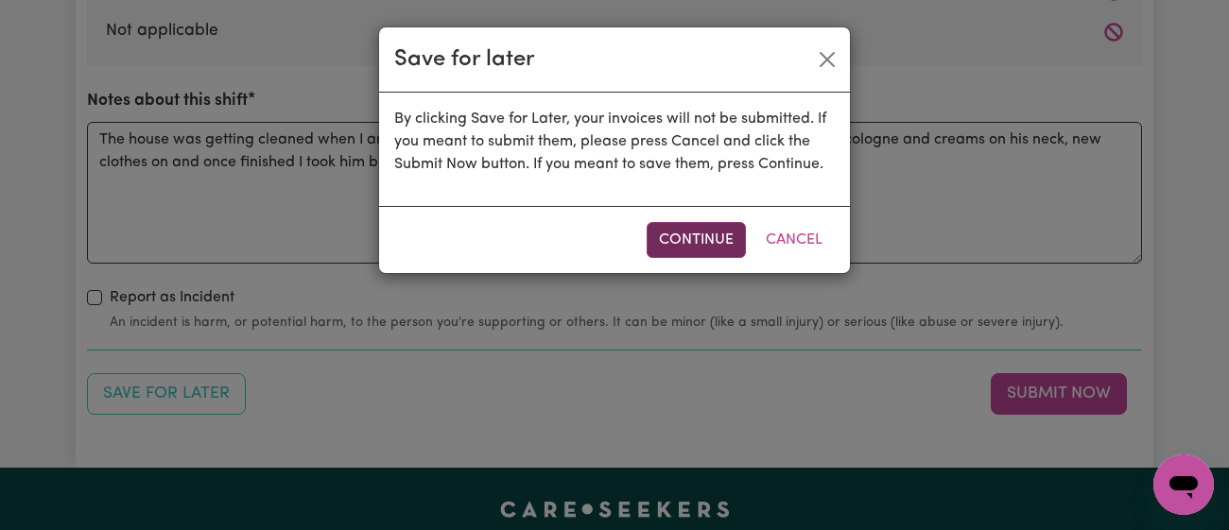
click at [699, 236] on button "Continue" at bounding box center [695, 240] width 99 height 36
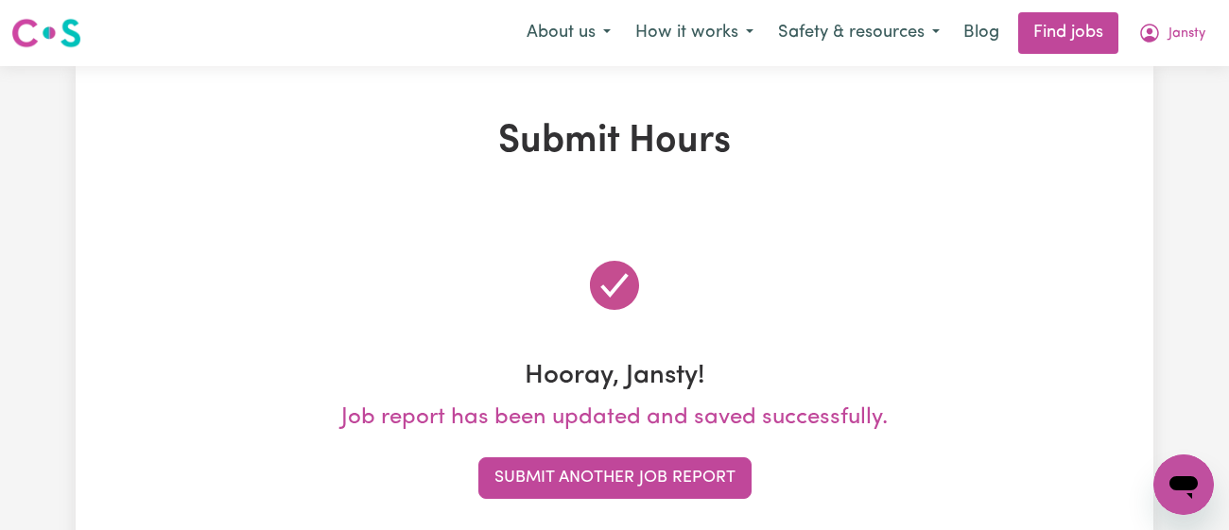
scroll to position [0, 0]
click at [1186, 43] on span "Jansty" at bounding box center [1186, 34] width 37 height 21
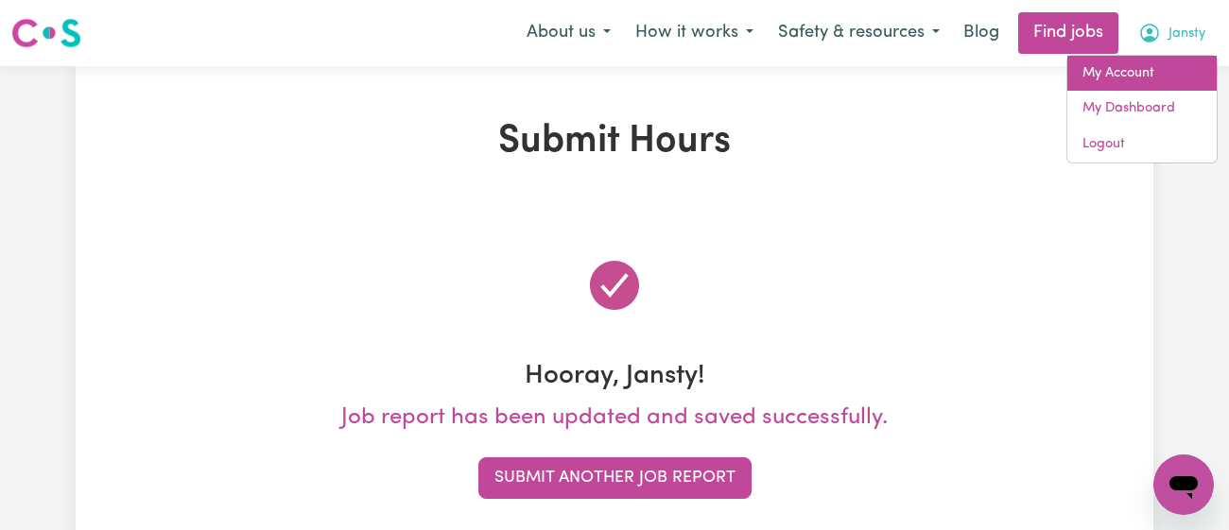
click at [1151, 69] on link "My Account" at bounding box center [1141, 74] width 149 height 36
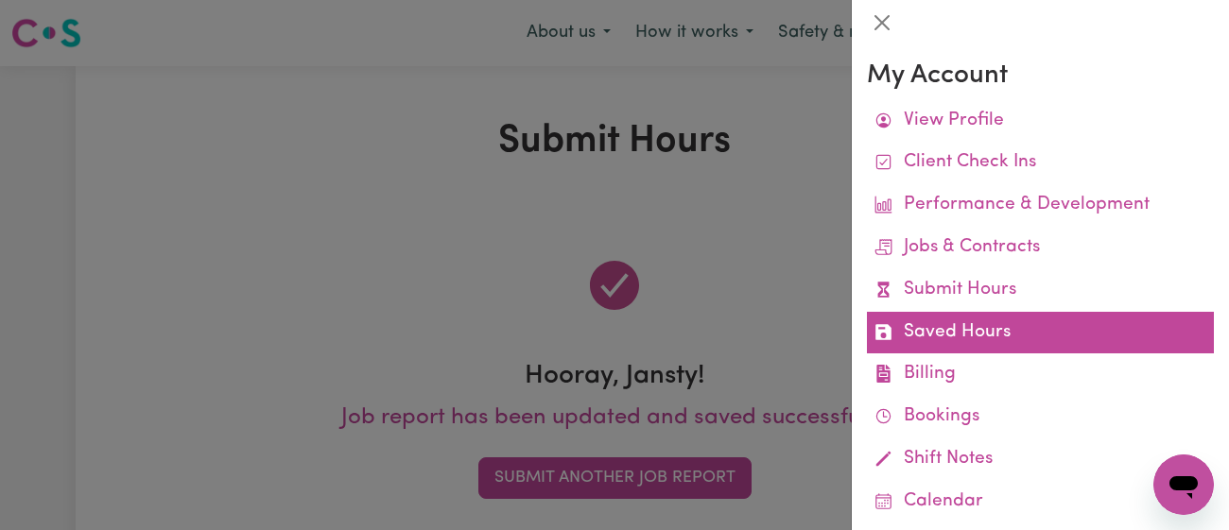
click at [971, 335] on link "Saved Hours" at bounding box center [1040, 333] width 347 height 43
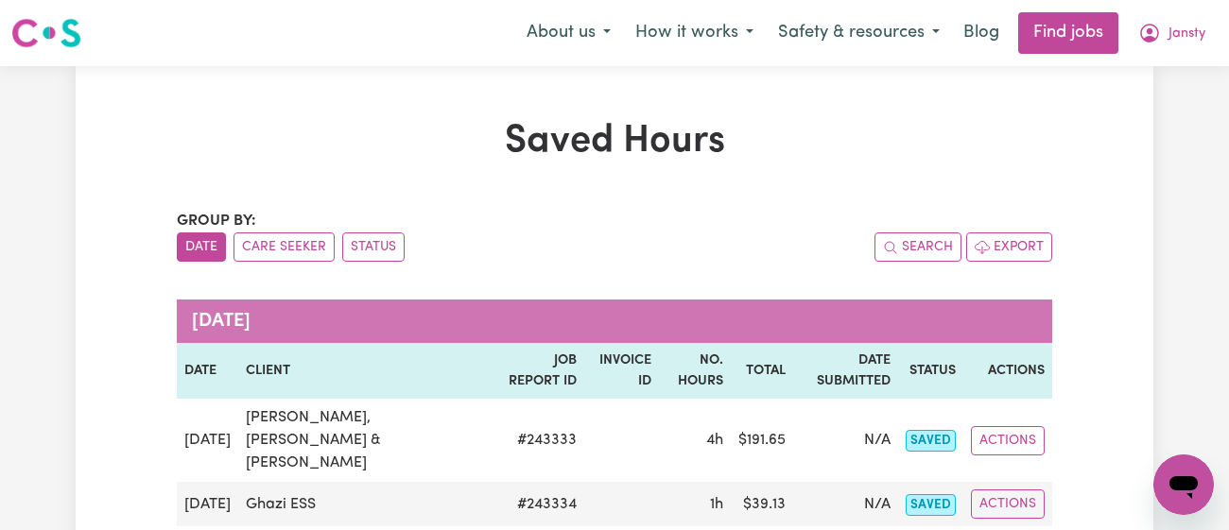
click at [663, 187] on div "Saved Hours Group by: Date Care Seeker Status Search Export [DATE] Date Client …" at bounding box center [614, 398] width 898 height 558
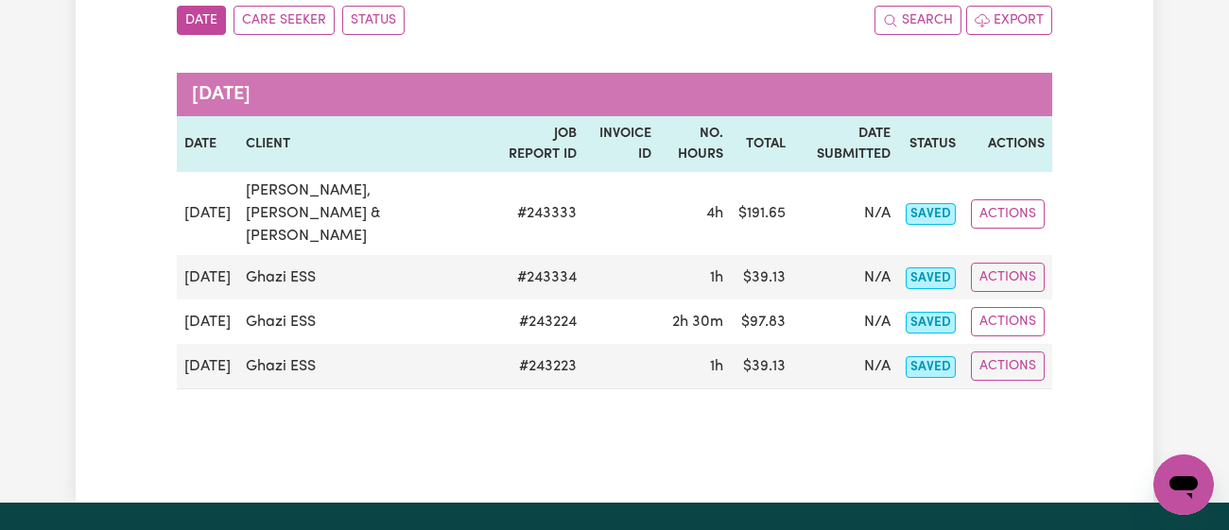
scroll to position [226, 0]
